Goal: Connect with others: Establish contact or relationships with other users

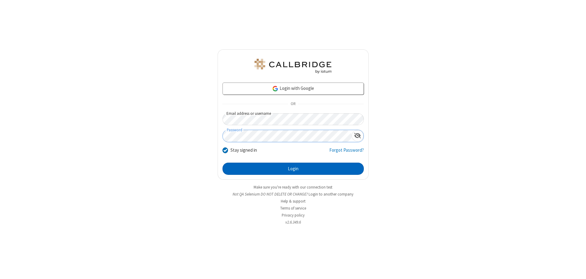
click at [293, 169] on button "Login" at bounding box center [292, 169] width 141 height 12
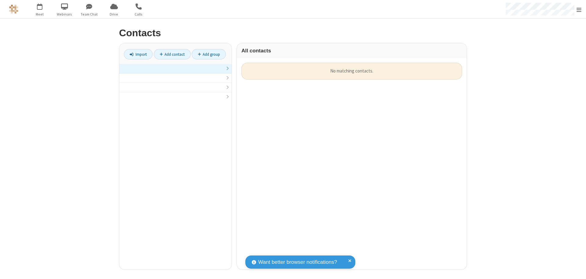
click at [175, 72] on link at bounding box center [175, 68] width 112 height 9
click at [172, 54] on link "Add contact" at bounding box center [172, 54] width 37 height 10
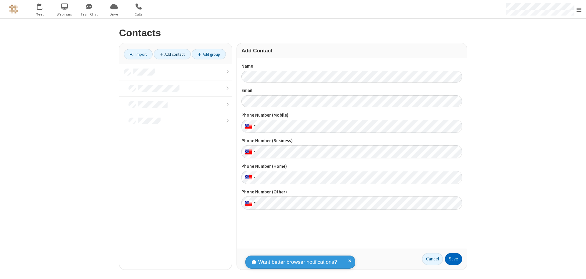
click at [453, 259] on button "Save" at bounding box center [453, 259] width 17 height 12
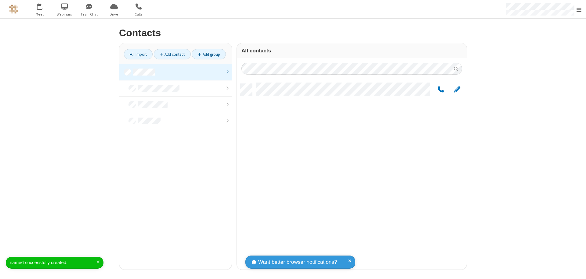
scroll to position [186, 225]
